Goal: Task Accomplishment & Management: Manage account settings

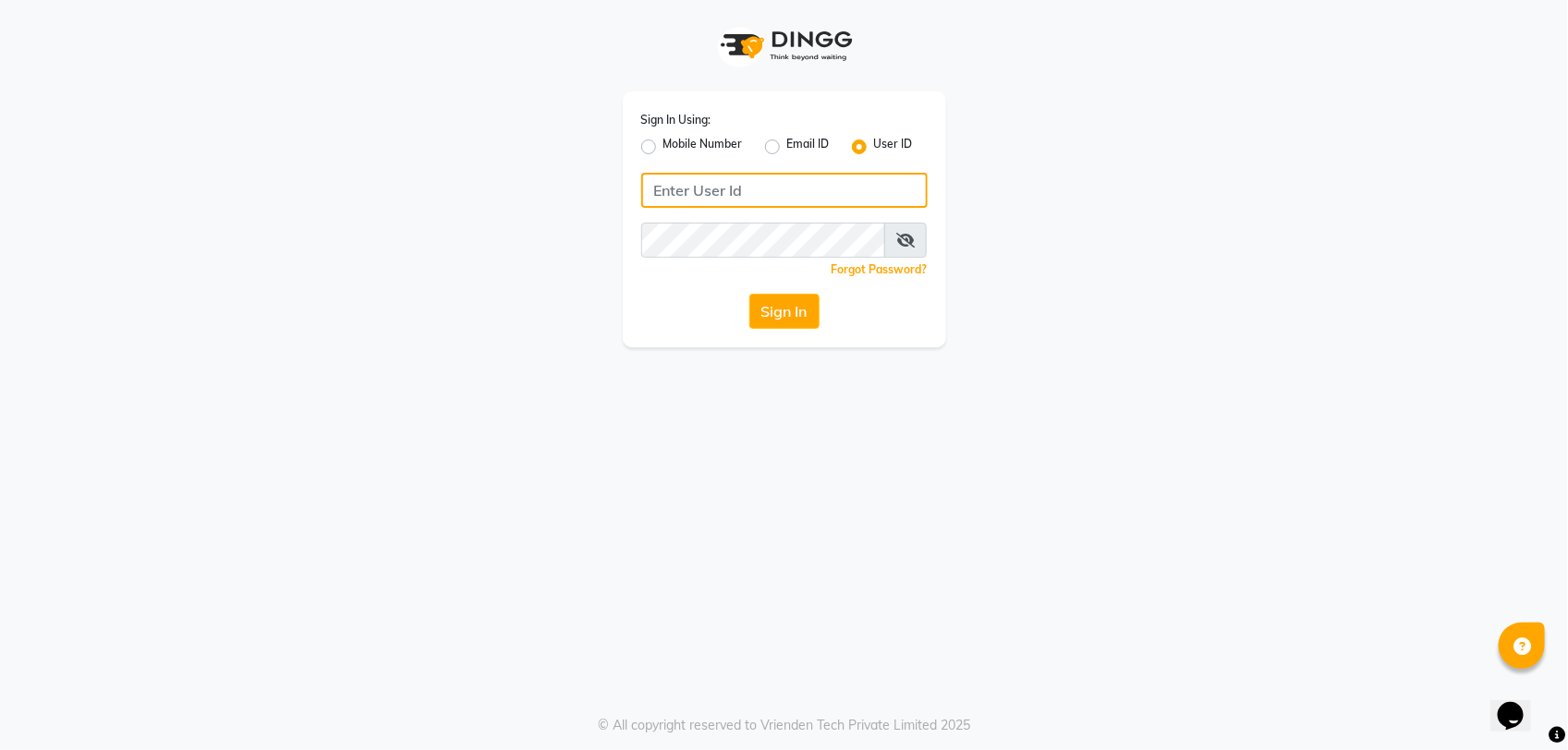
click at [779, 206] on input "Username" at bounding box center [784, 190] width 286 height 35
click at [663, 149] on label "Mobile Number" at bounding box center [702, 146] width 79 height 22
click at [663, 147] on input "Mobile Number" at bounding box center [669, 142] width 12 height 12
radio input "true"
radio input "false"
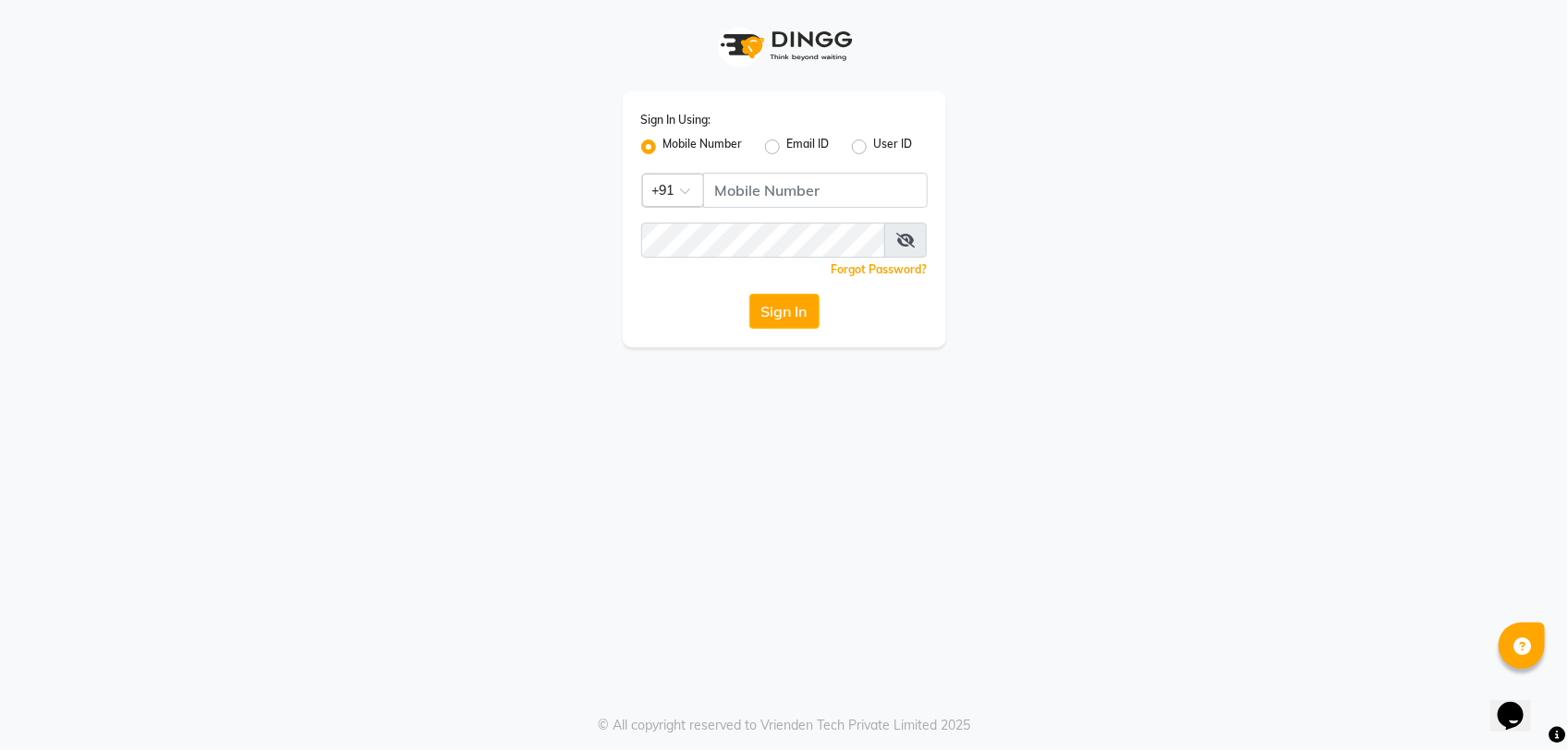
click at [690, 189] on span at bounding box center [691, 196] width 23 height 20
type input "+968"
drag, startPoint x: 721, startPoint y: 231, endPoint x: 771, endPoint y: 213, distance: 53.1
click at [722, 231] on div "Oman (+968)" at bounding box center [785, 224] width 284 height 34
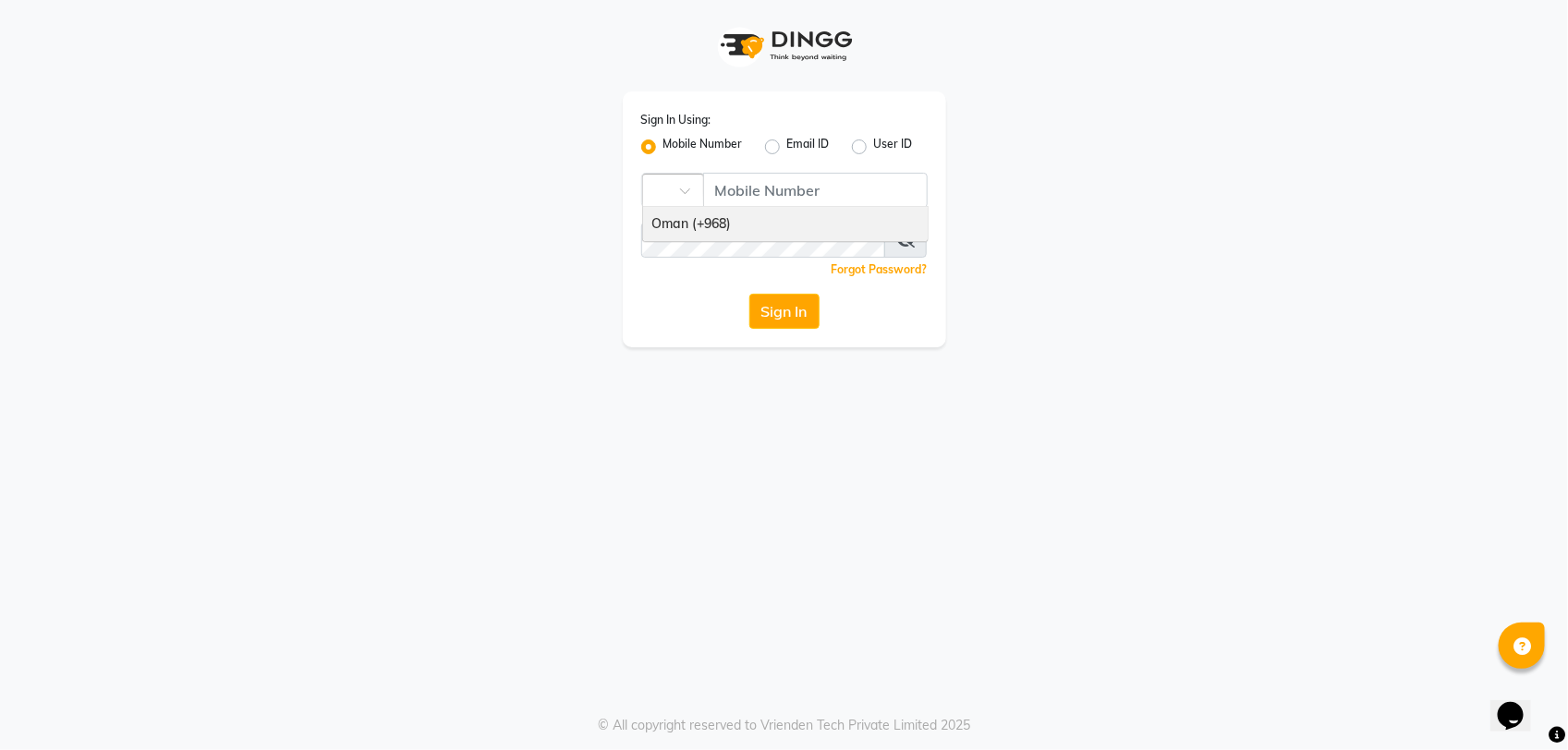
scroll to position [0, 0]
click at [779, 190] on input "Username" at bounding box center [819, 190] width 217 height 35
type input "95631035"
click at [819, 326] on div "Sign In" at bounding box center [784, 312] width 286 height 35
click at [749, 302] on button "Sign In" at bounding box center [784, 312] width 70 height 35
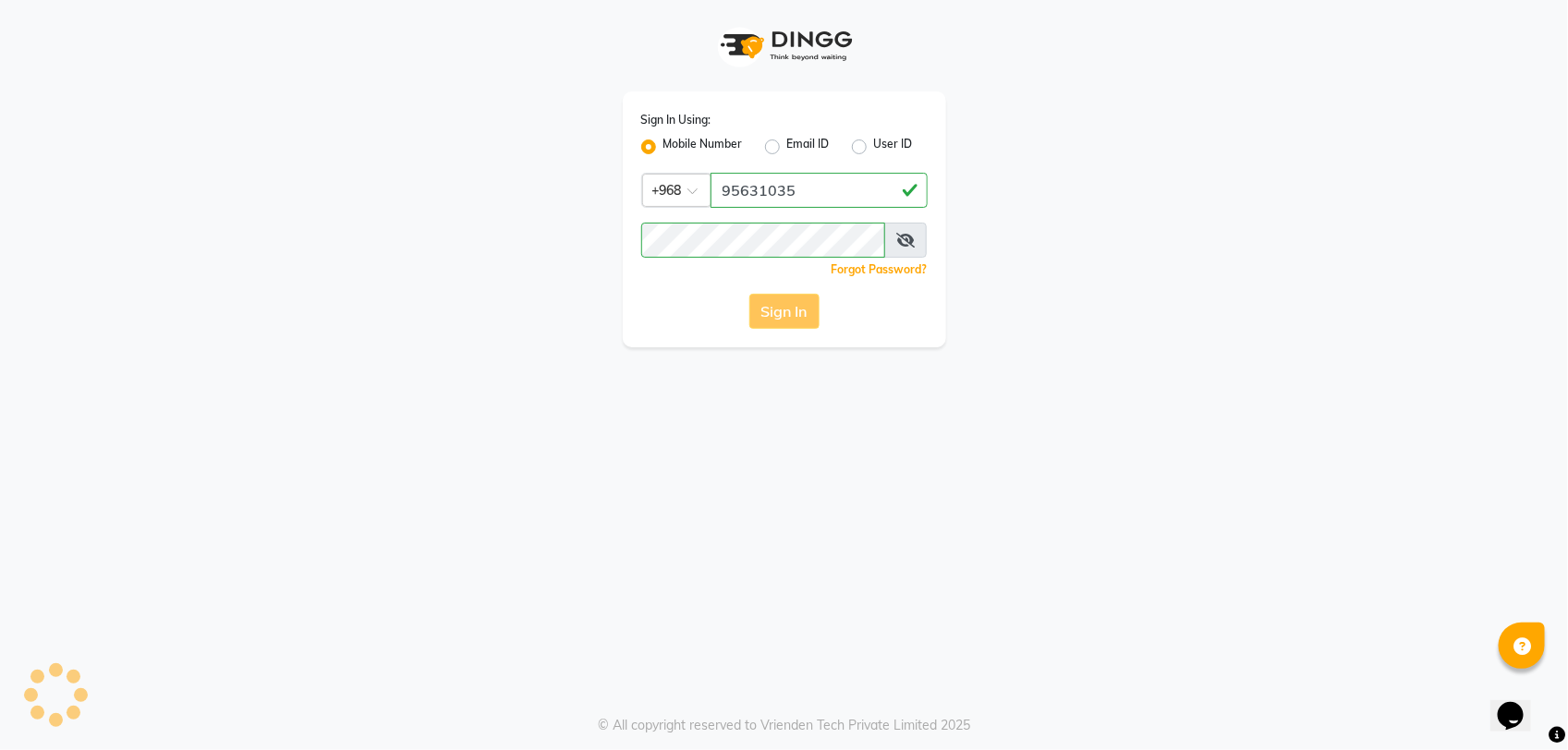
click at [809, 315] on div "Sign In" at bounding box center [784, 312] width 286 height 35
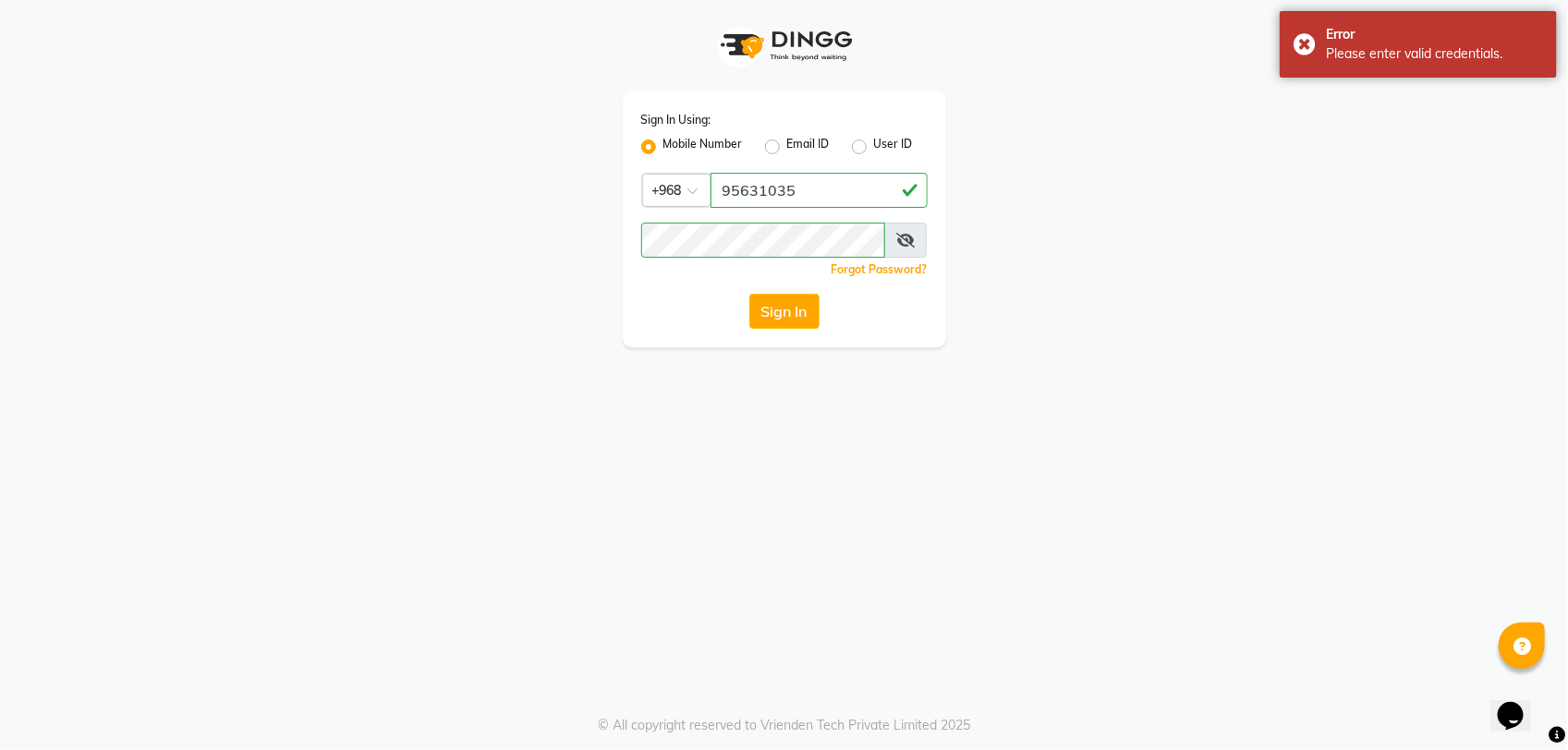
click at [927, 238] on div "Sign In Using: Mobile Number Email ID User ID Country Code × [PHONE_NUMBER] Rem…" at bounding box center [784, 220] width 323 height 256
click at [921, 236] on span at bounding box center [906, 240] width 43 height 35
click at [912, 237] on span at bounding box center [906, 240] width 43 height 35
click at [906, 241] on icon at bounding box center [905, 239] width 19 height 15
drag, startPoint x: 772, startPoint y: 324, endPoint x: 763, endPoint y: 301, distance: 24.7
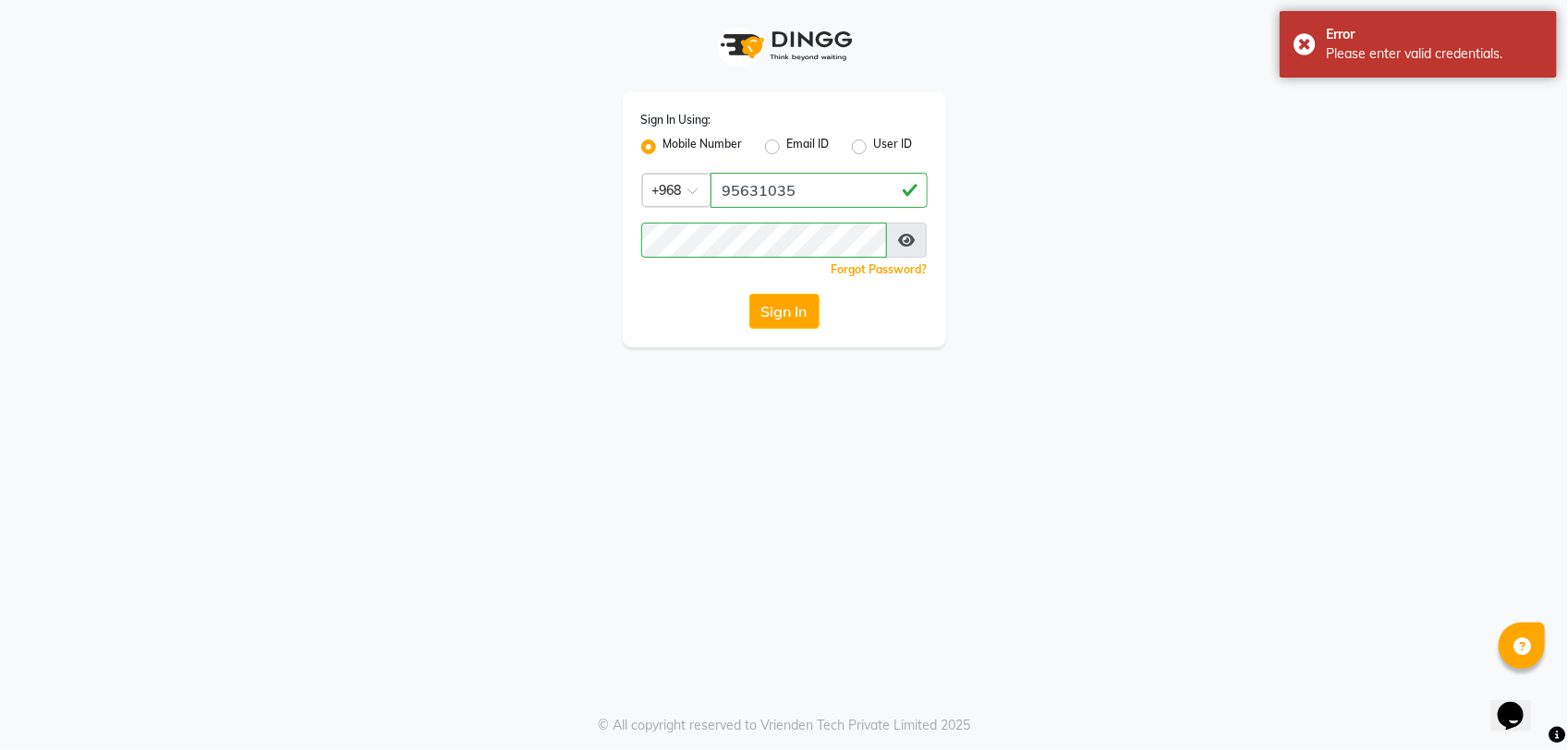
click at [767, 317] on button "Sign In" at bounding box center [784, 312] width 70 height 35
click at [920, 247] on span at bounding box center [906, 240] width 41 height 35
drag, startPoint x: 915, startPoint y: 235, endPoint x: 905, endPoint y: 236, distance: 10.0
click at [913, 235] on icon at bounding box center [906, 239] width 17 height 15
click at [763, 301] on button "Sign In" at bounding box center [784, 312] width 70 height 35
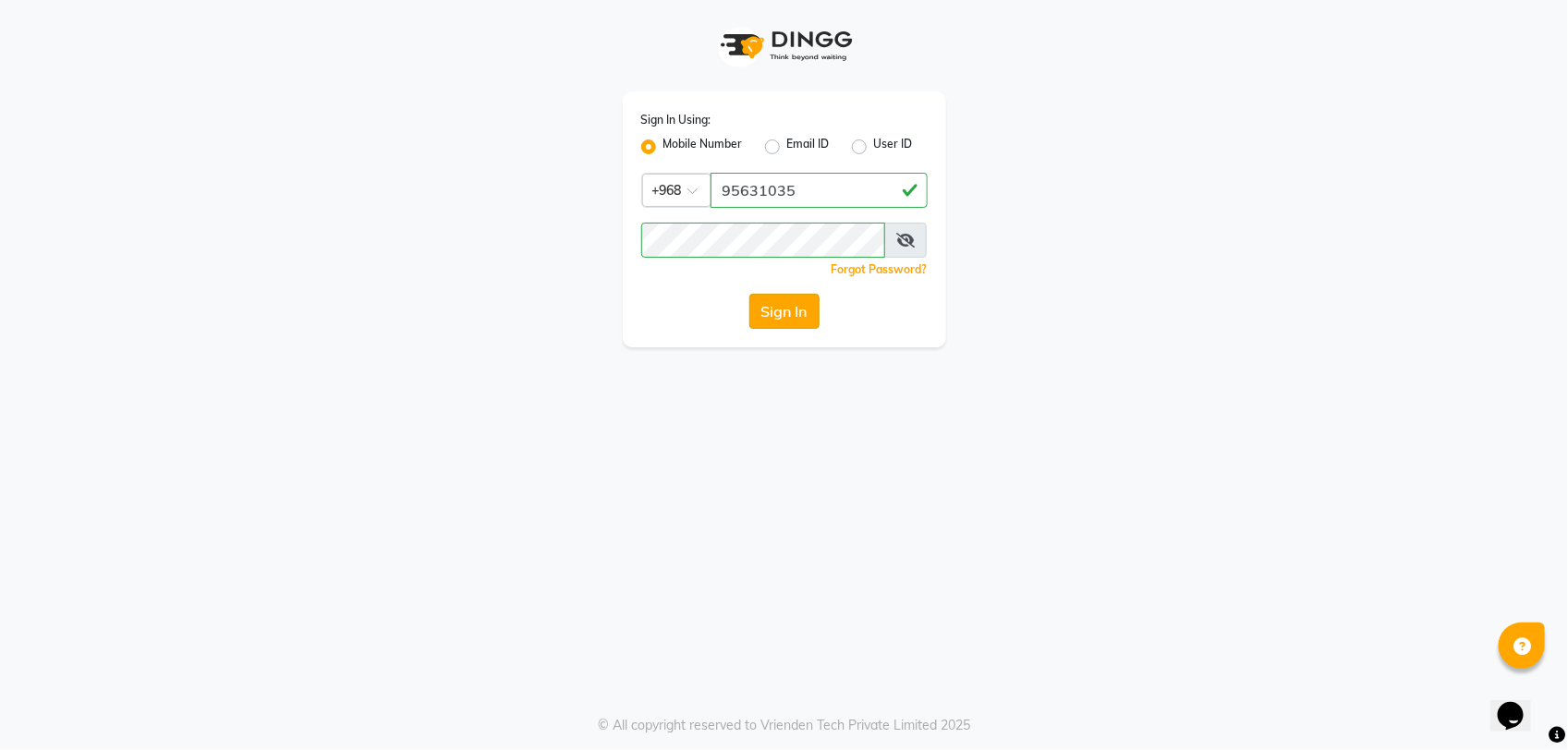
drag, startPoint x: 744, startPoint y: 317, endPoint x: 776, endPoint y: 316, distance: 32.0
click at [744, 316] on div "Sign In" at bounding box center [784, 312] width 286 height 35
click at [796, 314] on button "Sign In" at bounding box center [784, 312] width 70 height 35
